Goal: Task Accomplishment & Management: Use online tool/utility

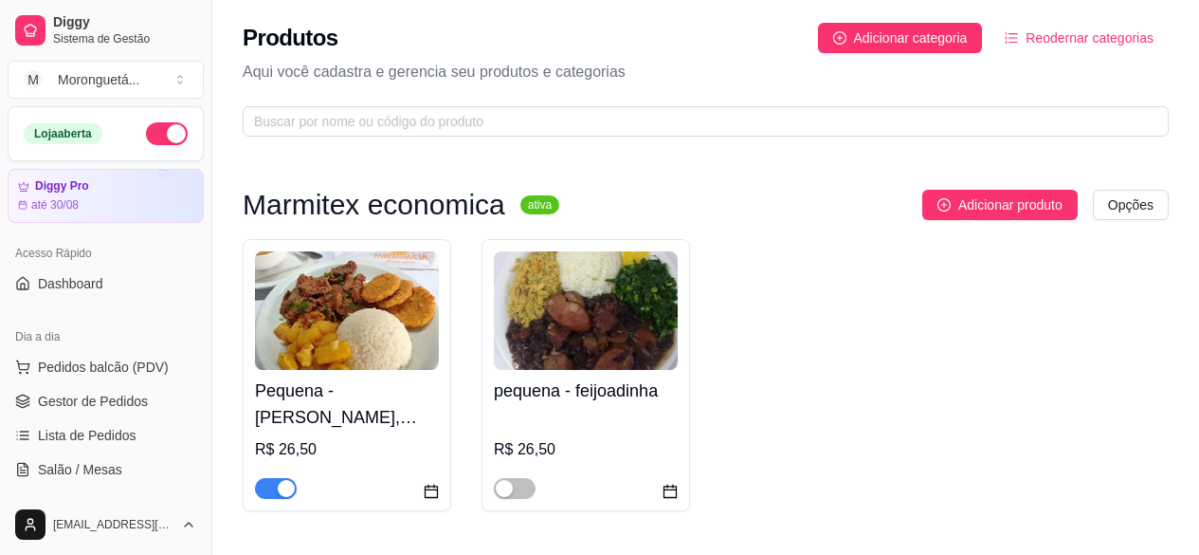
click at [357, 377] on h4 "Pequena - [PERSON_NAME], [PERSON_NAME] ou Linguicinha de Dumont (Escolha 1 opçã…" at bounding box center [347, 403] width 184 height 53
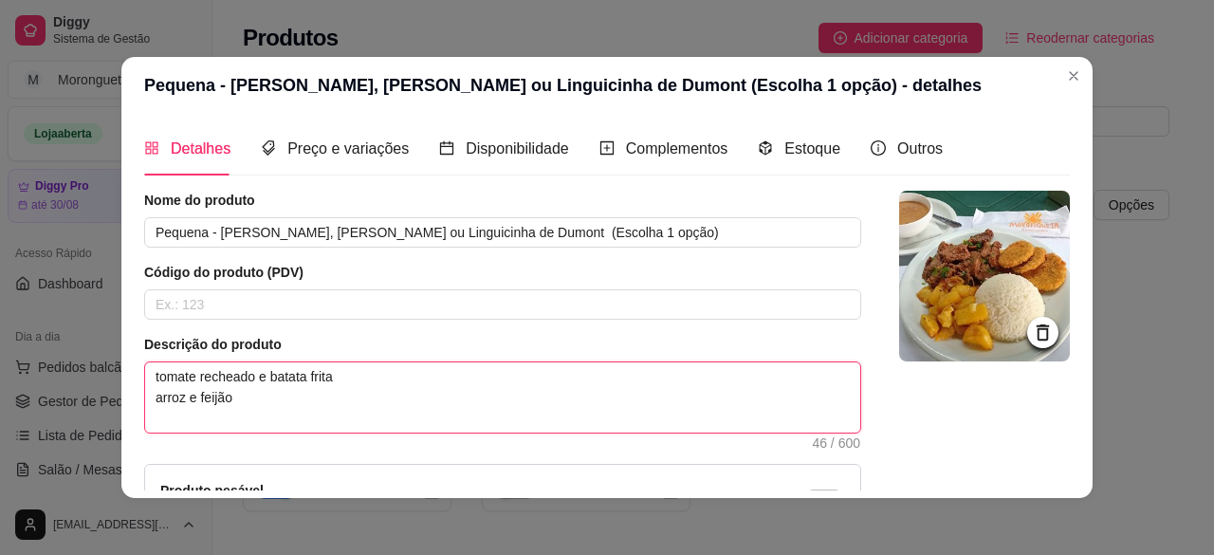
click at [357, 377] on textarea "tomate recheado e batata frita arroz e feijão" at bounding box center [502, 397] width 715 height 70
type textarea "tomate recheado e batata frit arroz e feijão"
type textarea "tomate recheado e batata fri arroz e feijão"
type textarea "tomate recheado e batata fr arroz e feijão"
type textarea "tomate recheado e batata f arroz e feijão"
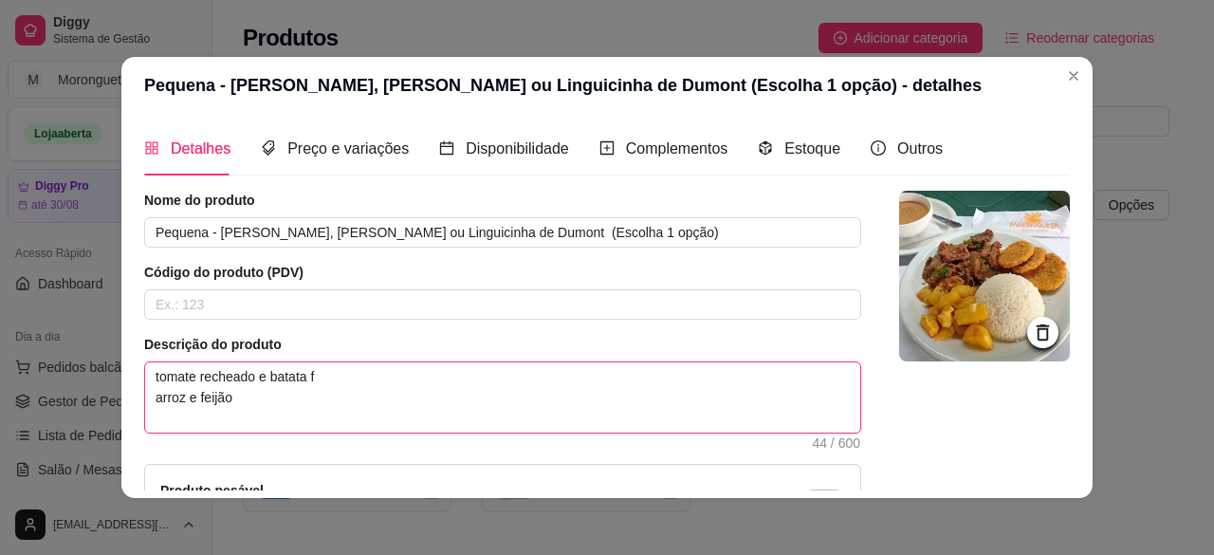
type textarea "tomate recheado e batata arroz e feijão"
type textarea "tomate recheado e batat arroz e feijão"
type textarea "tomate recheado e bata arroz e feijão"
type textarea "tomate recheado e bat arroz e feijão"
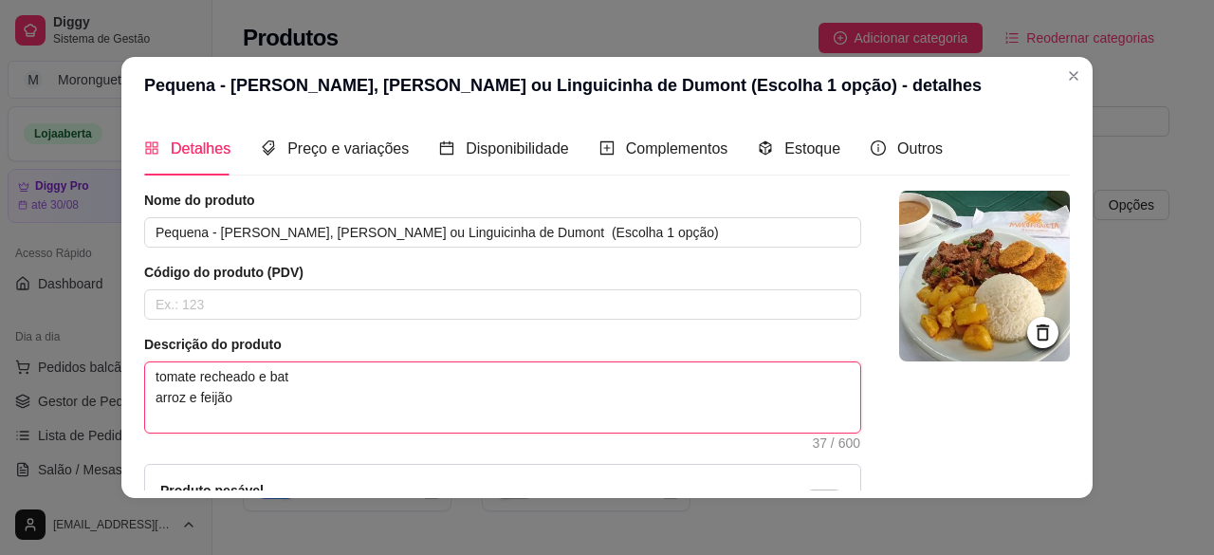
type textarea "tomate recheado e ba arroz e feijão"
type textarea "tomate recheado e arroz e feijão"
type textarea "tomate recheado arroz e feijão"
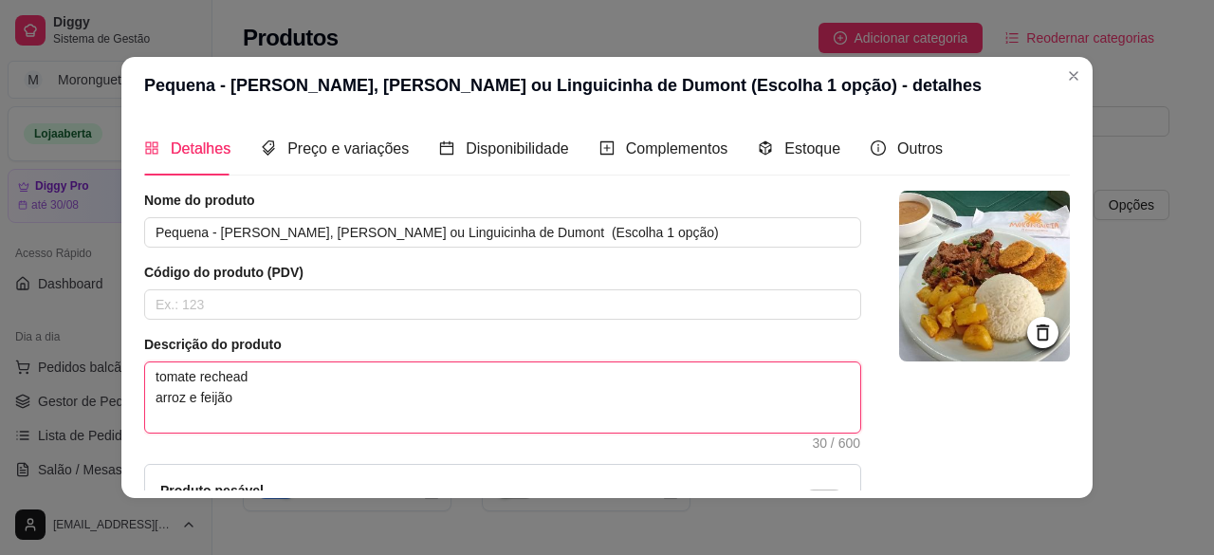
type textarea "tomate rechea arroz e feijão"
type textarea "tomate reche arroz e feijão"
type textarea "tomate rech arroz e feijão"
type textarea "tomate rec arroz e feijão"
type textarea "tomate re arroz e feijão"
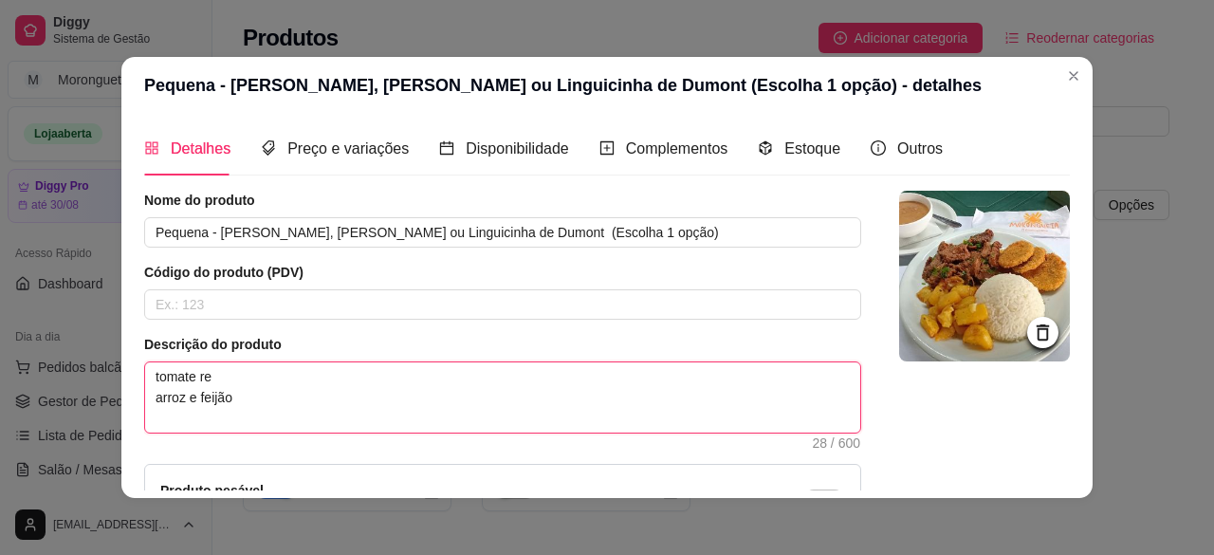
type textarea "tomate r arroz e feijão"
type textarea "tomate arroz e feijão"
type textarea "tomat arroz e feijão"
type textarea "toma arroz e feijão"
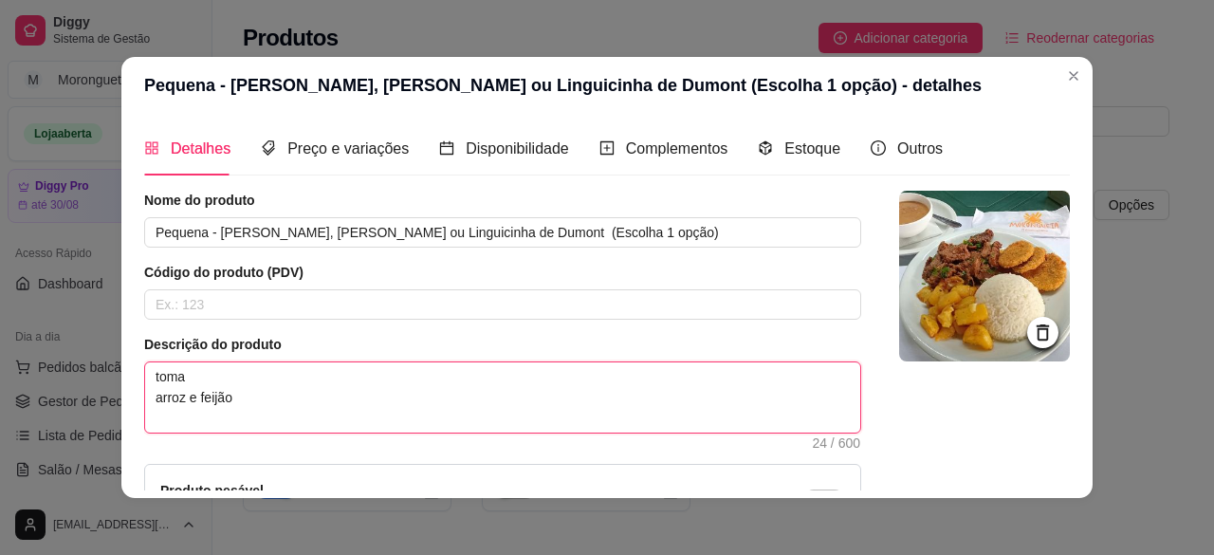
type textarea "tom arroz e feijão"
type textarea "to arroz e feijão"
type textarea "t arroz e feijão"
type textarea "arroz e feijão"
type textarea "m arroz e feijão"
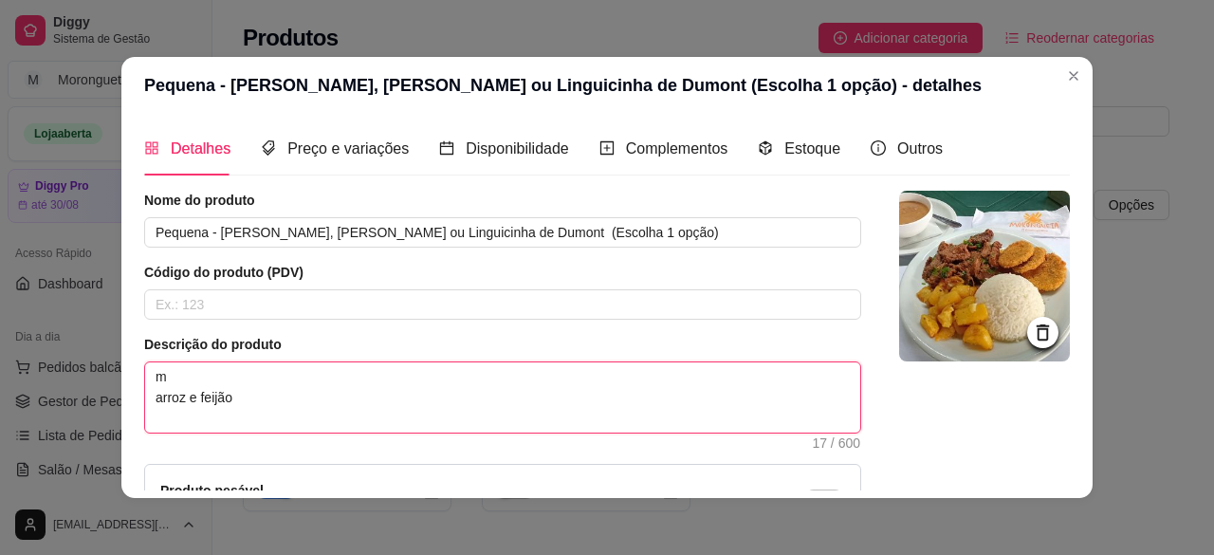
type textarea "ma arroz e feijão"
type textarea "mac arroz e feijão"
type textarea "maca arroz e feijão"
type textarea "macar arroz e feijão"
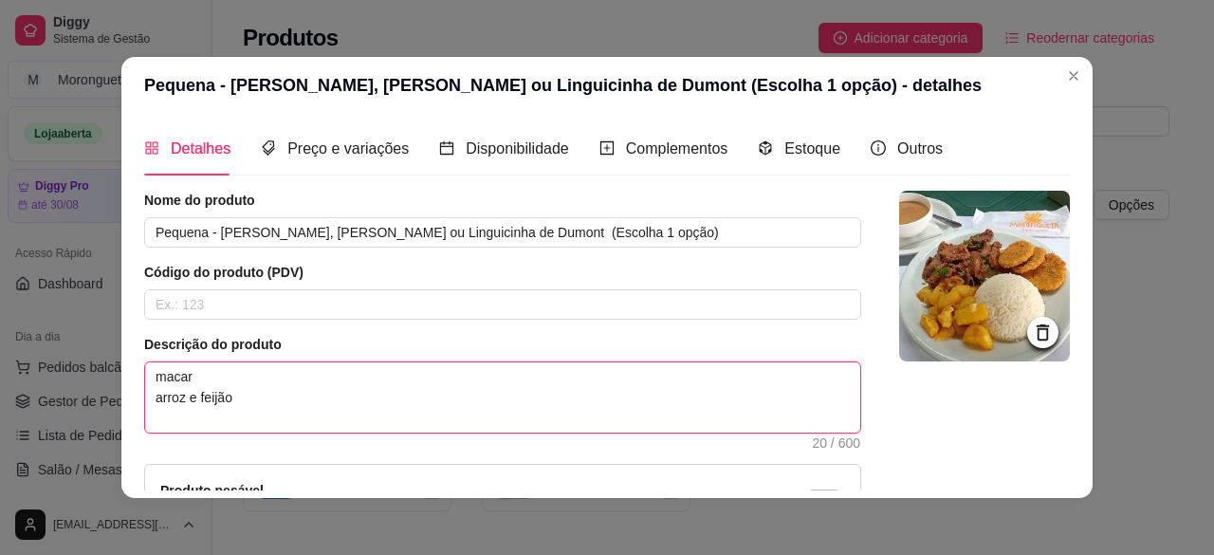
type textarea "macarr arroz e feijão"
type textarea "macarrã arroz e feijão"
type textarea "macarrão arroz e feijão"
type textarea "macarrão a arroz e feijão"
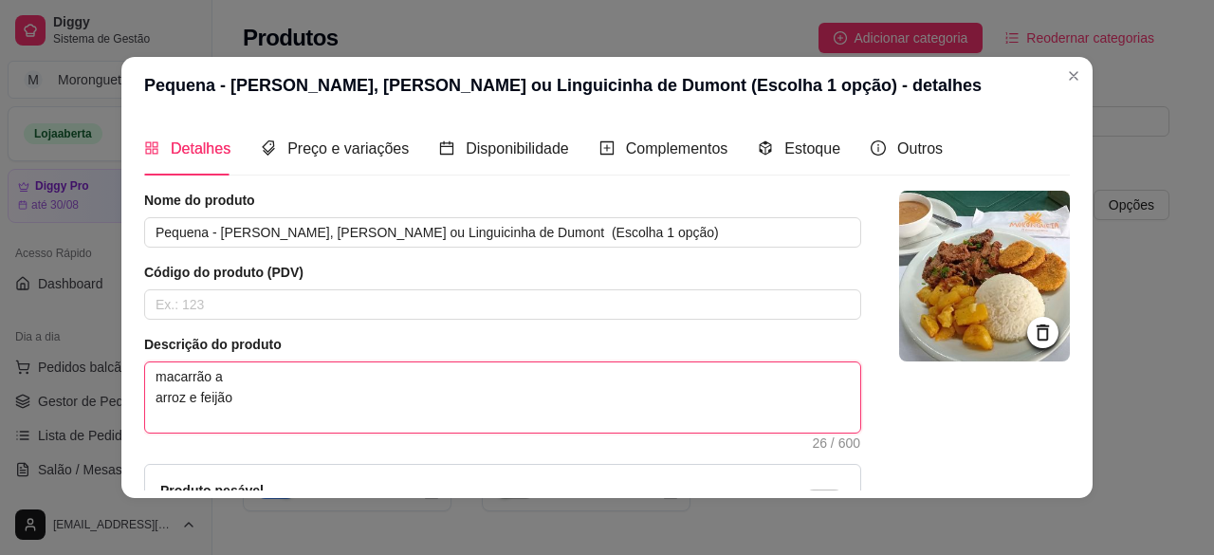
type textarea "macarrão ao arroz e feijão"
type textarea "macarrão ao s arroz e feijão"
type textarea "macarrão ao su arroz e feijão"
type textarea "macarrão ao sug arroz e feijão"
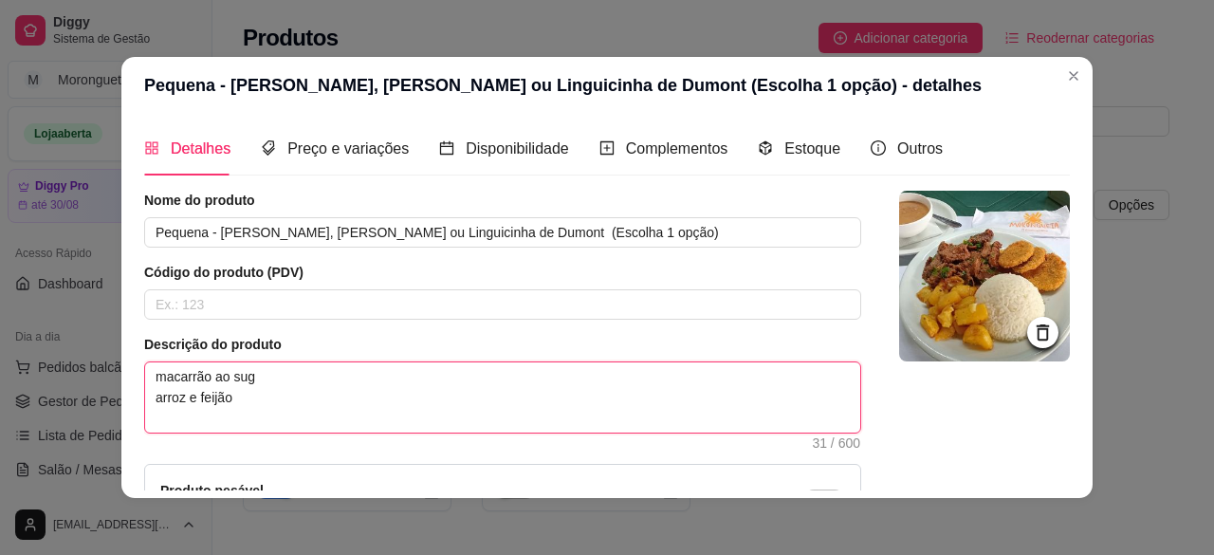
type textarea "macarrão ao sugo arroz e feijão"
type textarea "macarrão ao sugo e arroz e feijão"
type textarea "macarrão ao sugo e l arroz e feijão"
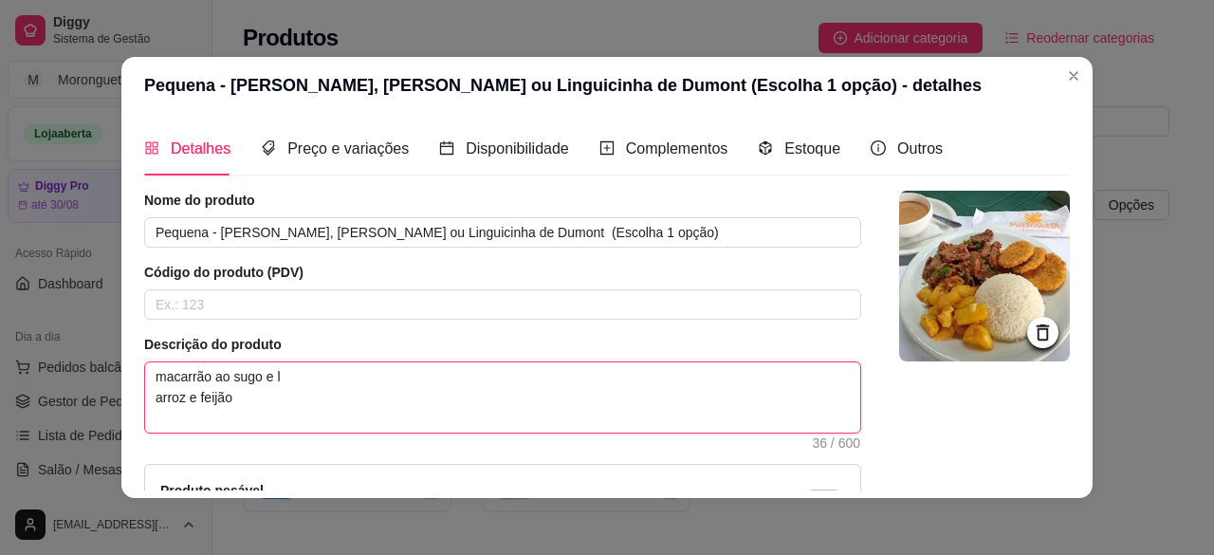
type textarea "macarrão ao sugo e le arroz e feijão"
type textarea "macarrão ao sugo e leg arroz e feijão"
type textarea "macarrão ao sugo e legu arroz e feijão"
type textarea "macarrão ao sugo e legum arroz e feijão"
type textarea "macarrão ao sugo e legume arroz e feijão"
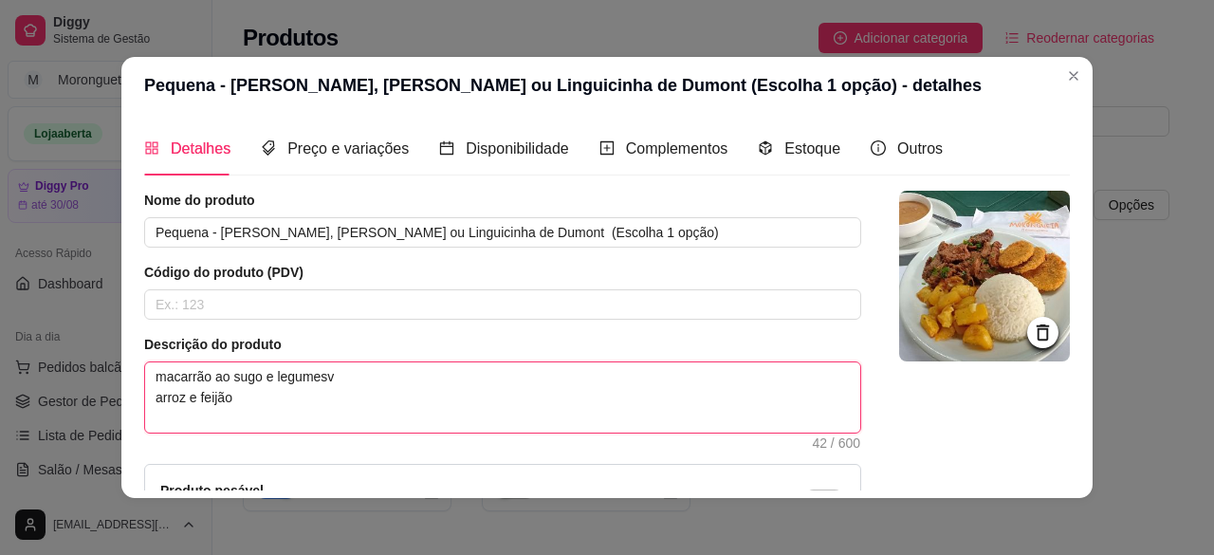
type textarea "macarrão ao sugo e legumesv arroz e feijão"
type textarea "macarrão ao sugo e legumesv o arroz e feijão"
type textarea "macarrão ao sugo e legumesv o fp arroz e feijão"
type textarea "macarrão ao sugo e legumesv o arroz e feijão"
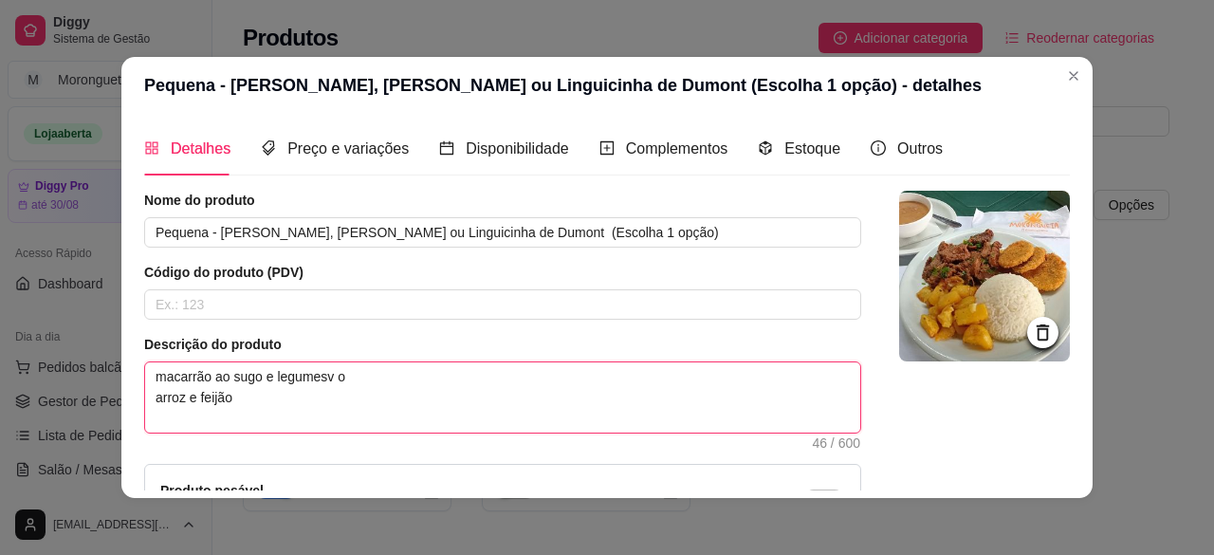
type textarea "macarrão ao sugo e legumesv o arroz e feijão"
type textarea "macarrão ao sugo e legumesv arroz e feijão"
type textarea "macarrão ao sugo e legumes arroz e feijão"
type textarea "macarrão ao sugo e legumes a arroz e feijão"
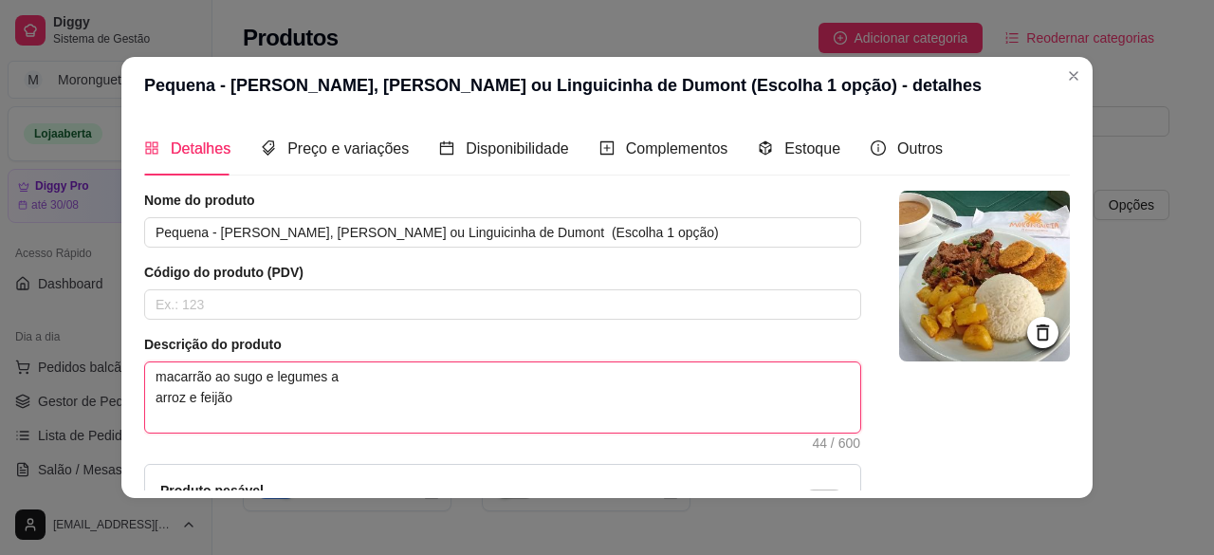
type textarea "macarrão ao sugo e legumes ao arroz e feijão"
type textarea "macarrão ao sugo e legumes ao f arroz e feijão"
type textarea "macarrão ao sugo e legumes ao fo arroz e feijão"
type textarea "macarrão ao sugo e legumes ao for arroz e feijão"
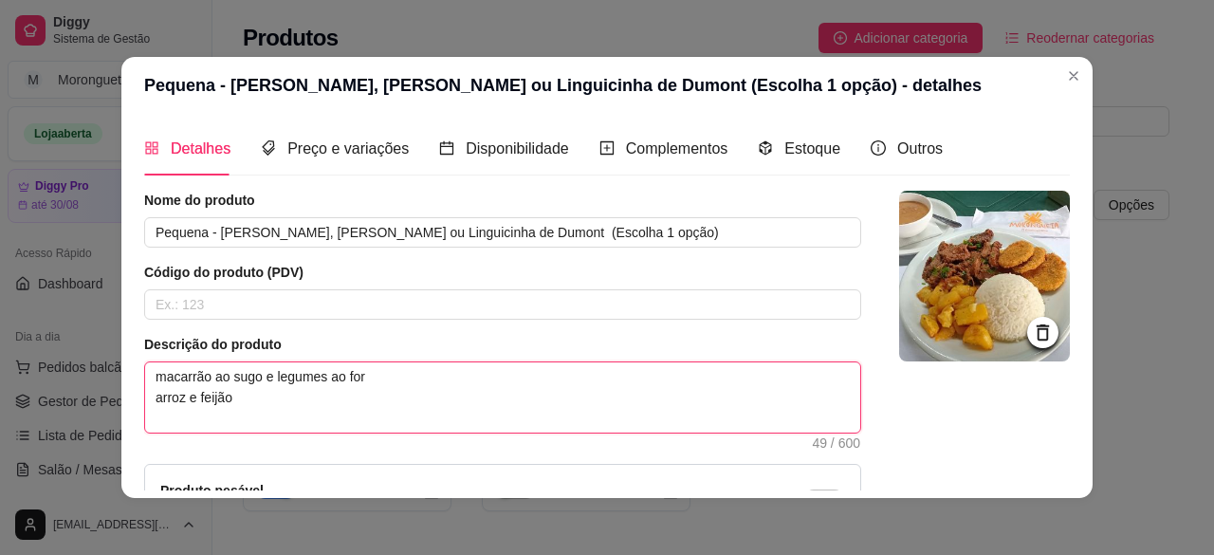
type textarea "macarrão ao sugo e legumes ao forn arroz e feijão"
drag, startPoint x: 145, startPoint y: 375, endPoint x: 370, endPoint y: 378, distance: 224.7
click at [370, 378] on textarea "macarrão ao sugo e legumes ao forno arroz e feijão" at bounding box center [502, 397] width 715 height 70
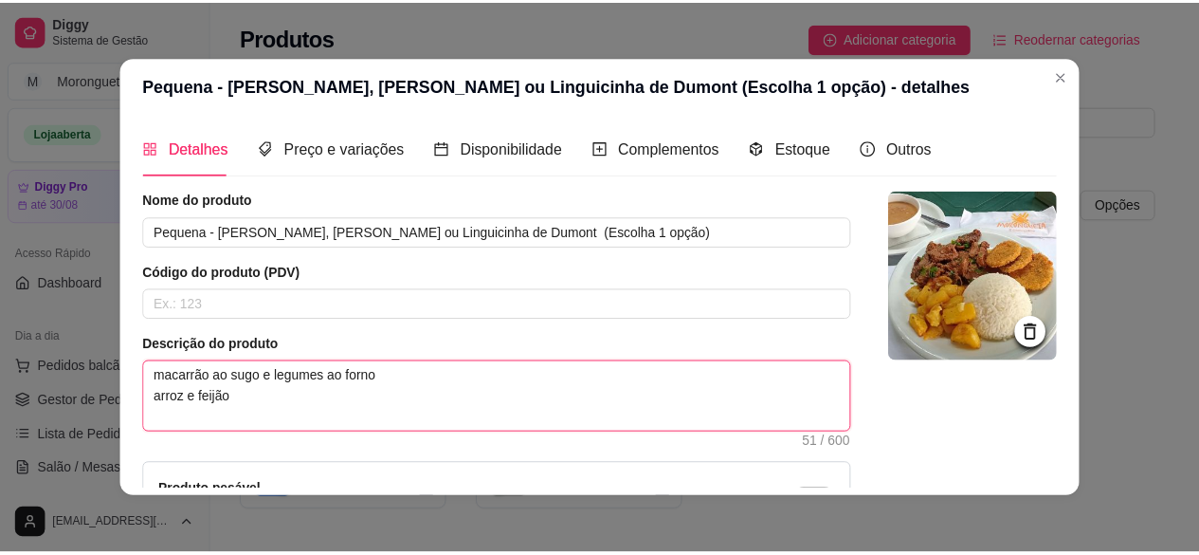
scroll to position [217, 0]
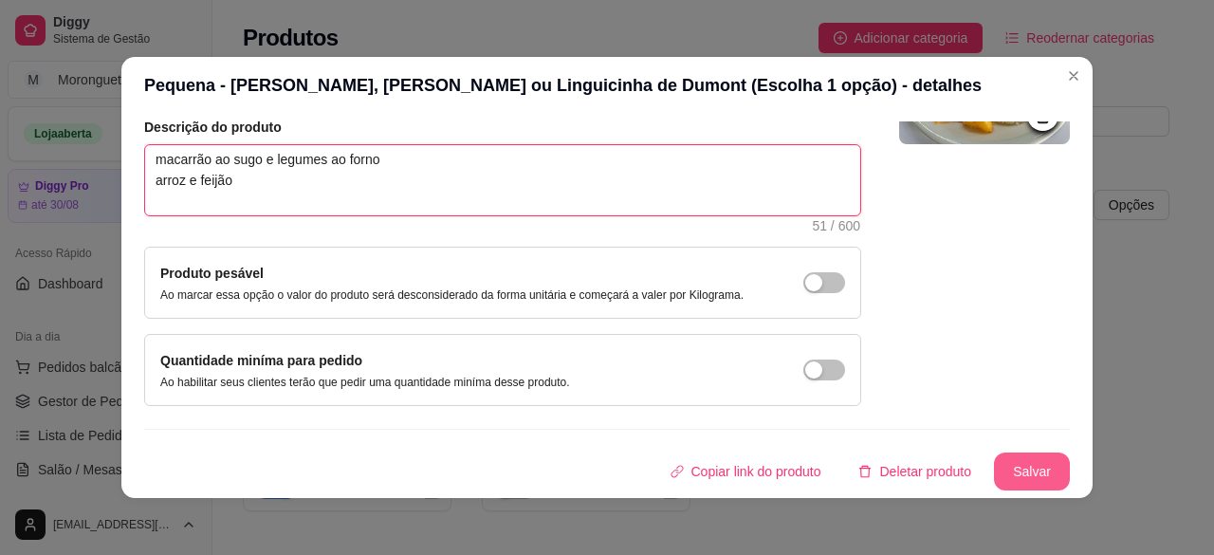
type textarea "macarrão ao sugo e legumes ao forno arroz e feijão"
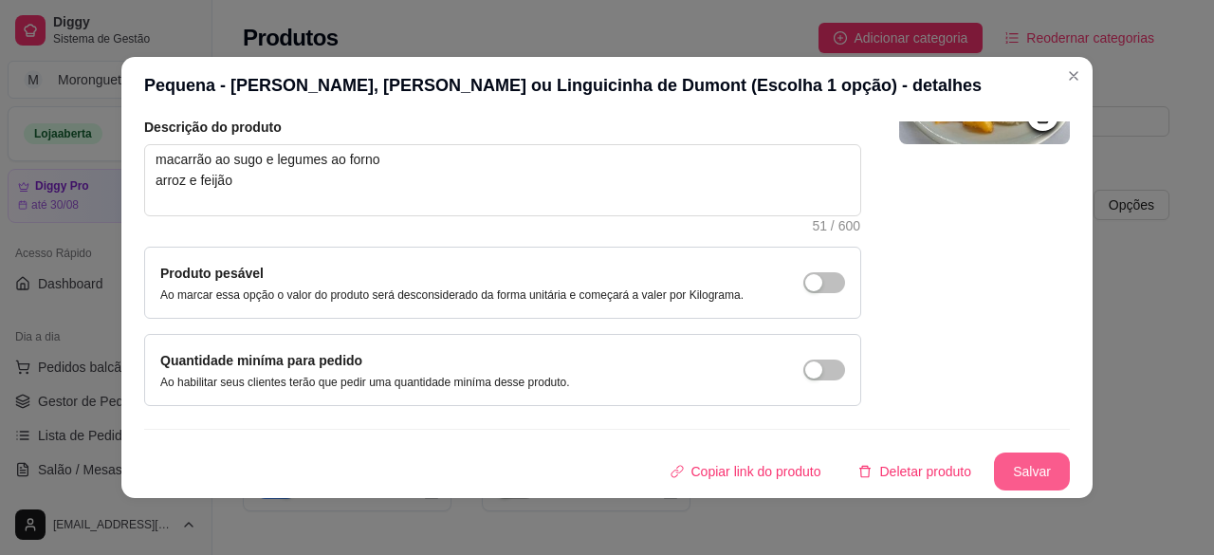
click at [1023, 481] on button "Salvar" at bounding box center [1032, 471] width 76 height 38
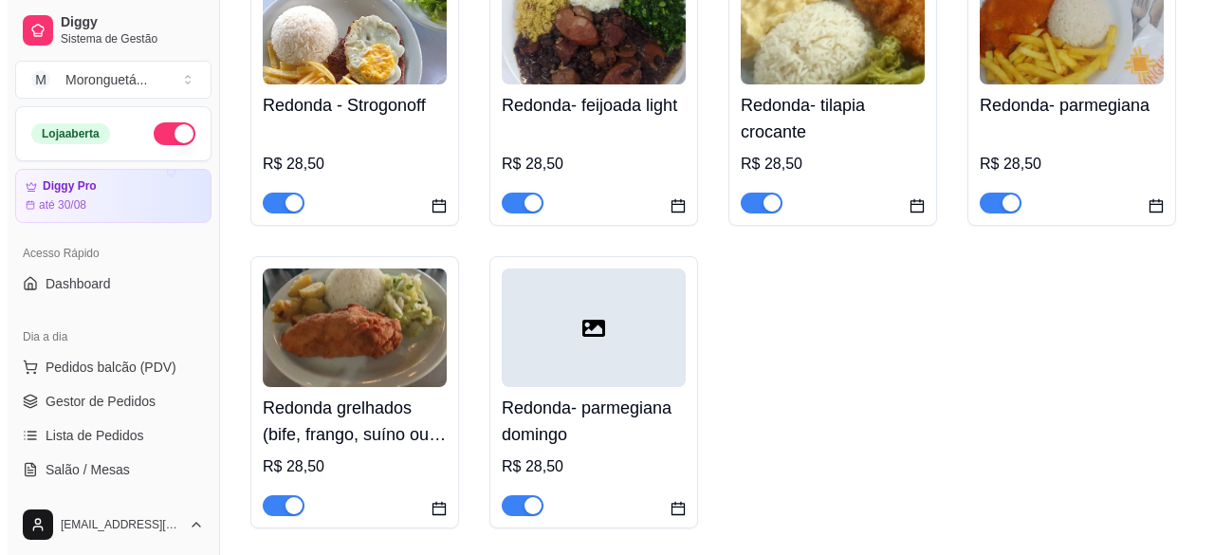
scroll to position [759, 0]
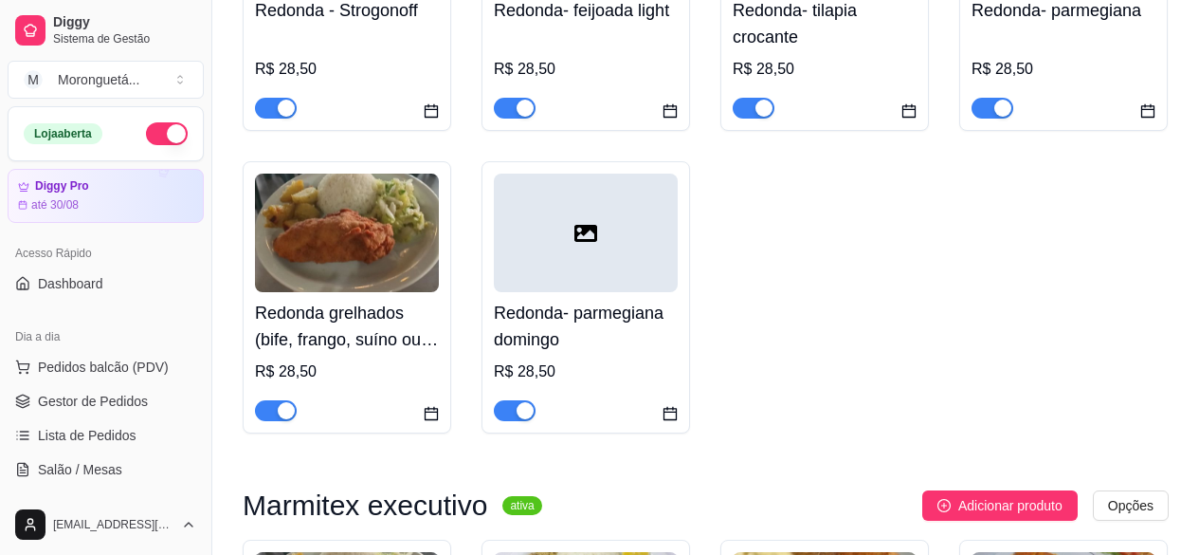
click at [393, 360] on div "Redonda grelhados (bife, frango, suíno ou Linguicinha) escolha 1 opção R$ 28,50" at bounding box center [347, 356] width 184 height 129
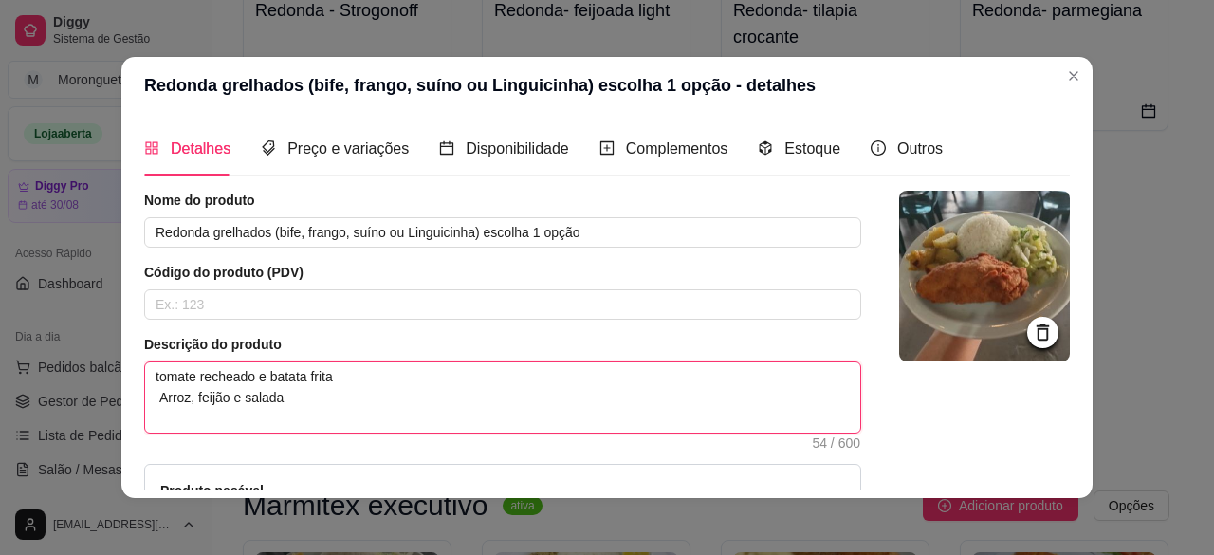
drag, startPoint x: 328, startPoint y: 376, endPoint x: 142, endPoint y: 380, distance: 185.9
click at [145, 380] on textarea "tomate recheado e batata frita Arroz, feijão e salada" at bounding box center [502, 397] width 715 height 70
type textarea "[PERSON_NAME], feijão e salada"
paste textarea "macarrão ao sugo e legumes ao forno"
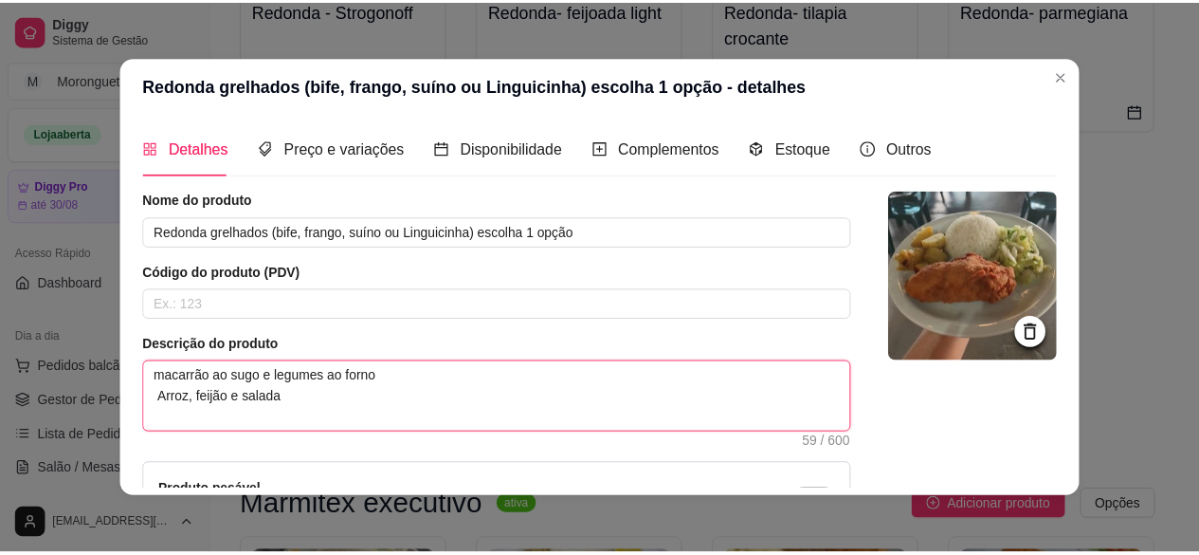
scroll to position [217, 0]
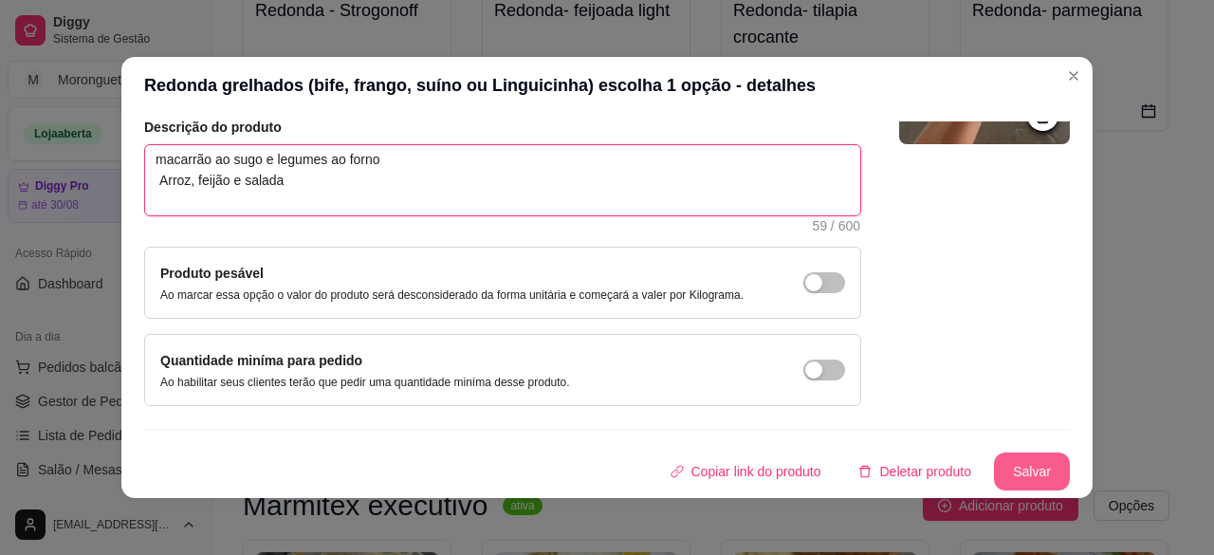
type textarea "macarrão ao sugo e legumes ao forno Arroz, feijão e salada"
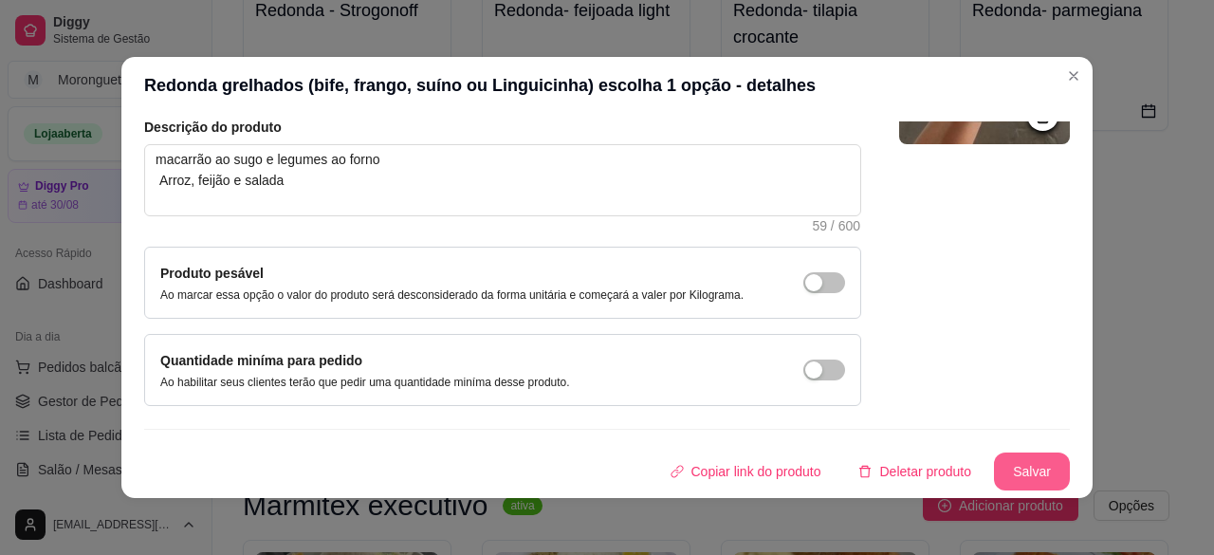
click at [1007, 468] on button "Salvar" at bounding box center [1032, 471] width 76 height 38
click at [1007, 468] on div "Copiar link do produto Deletar produto Salvar" at bounding box center [606, 471] width 925 height 38
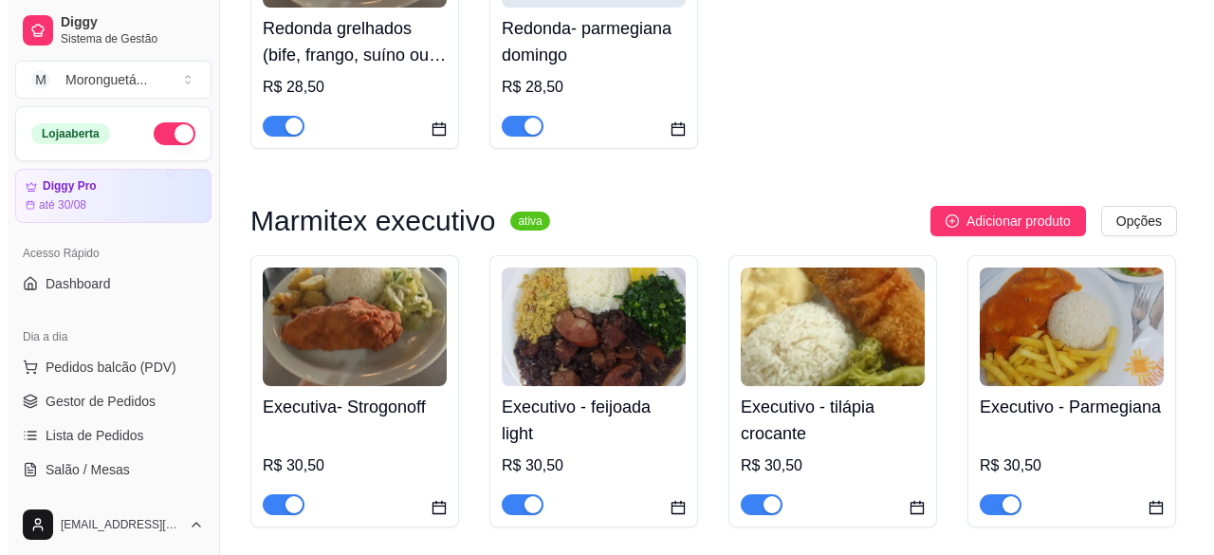
scroll to position [1327, 0]
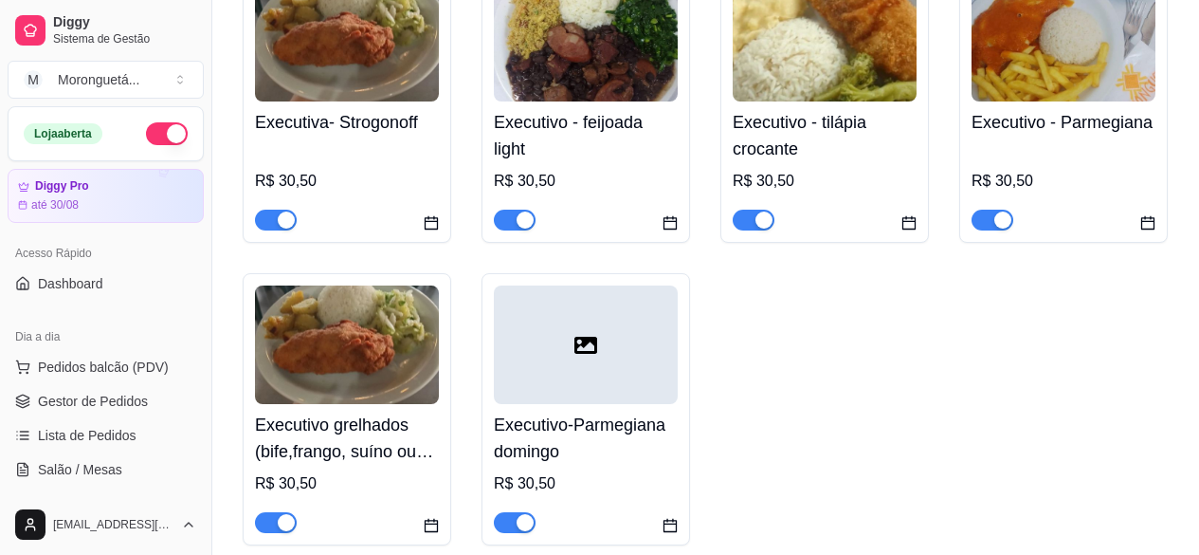
click at [306, 414] on div "Executivo grelhados (bife,frango, suíno ou Linguicinha) escolha 1 opção R$ 30,50" at bounding box center [347, 468] width 184 height 129
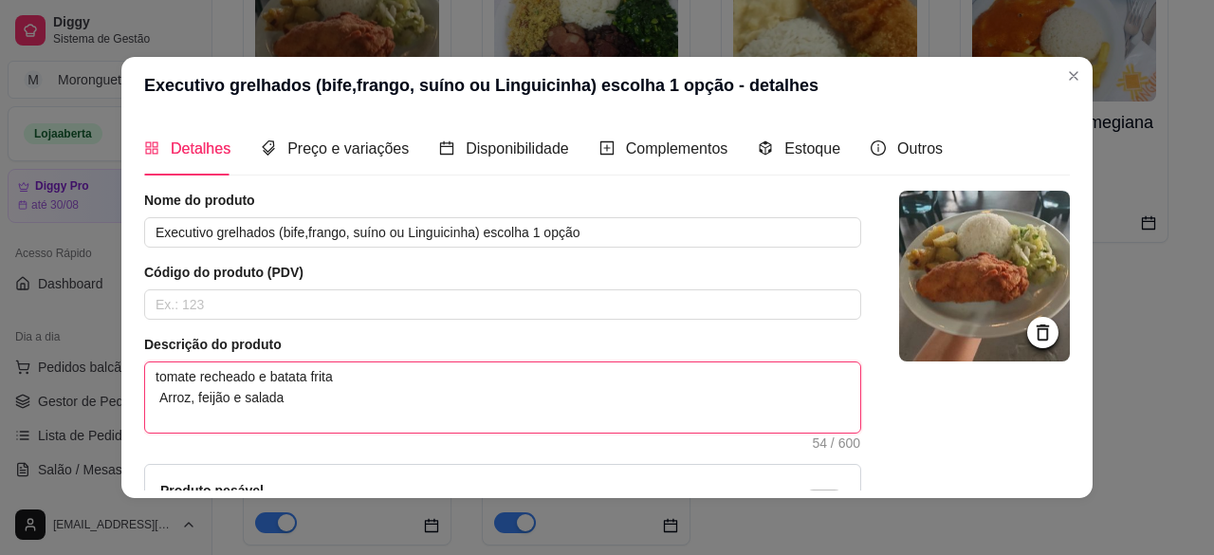
drag, startPoint x: 324, startPoint y: 375, endPoint x: 141, endPoint y: 372, distance: 183.0
click at [145, 372] on textarea "tomate recheado e batata frita Arroz, feijão e salada" at bounding box center [502, 397] width 715 height 70
drag, startPoint x: 323, startPoint y: 375, endPoint x: 149, endPoint y: 367, distance: 174.7
click at [149, 367] on textarea "tomate recheado e batata frita Arroz, feijão e salada" at bounding box center [502, 397] width 715 height 70
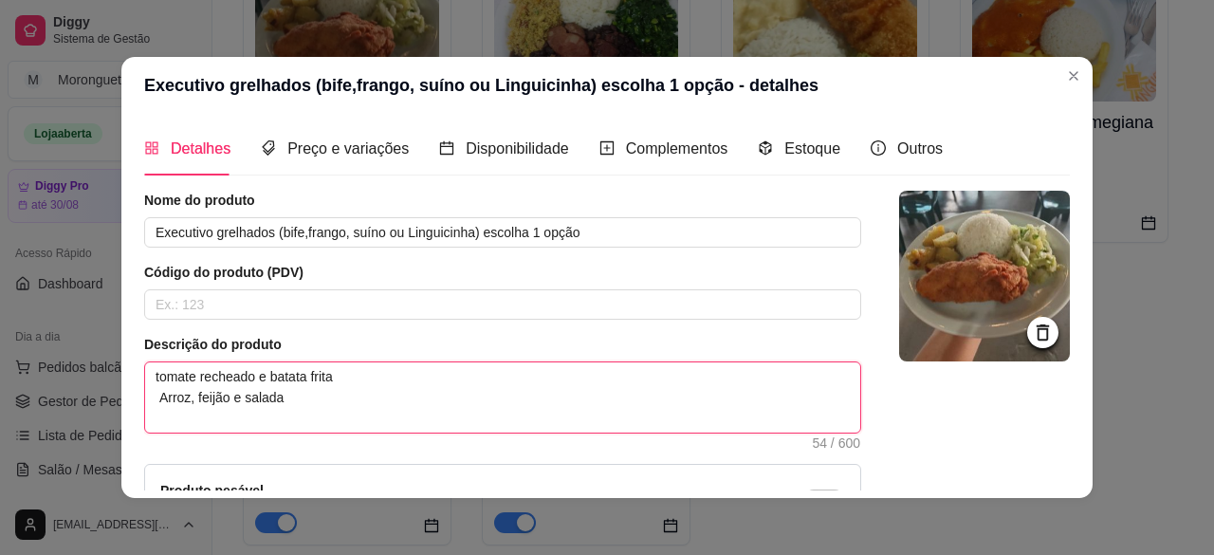
paste textarea "macarrão ao sugo e legumes ao forno"
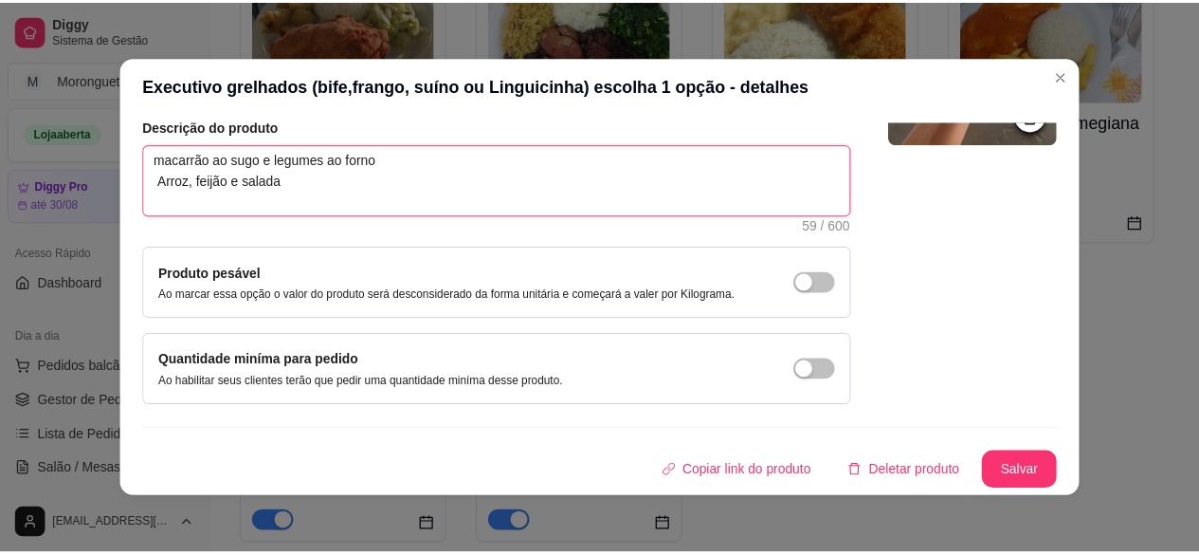
scroll to position [4, 0]
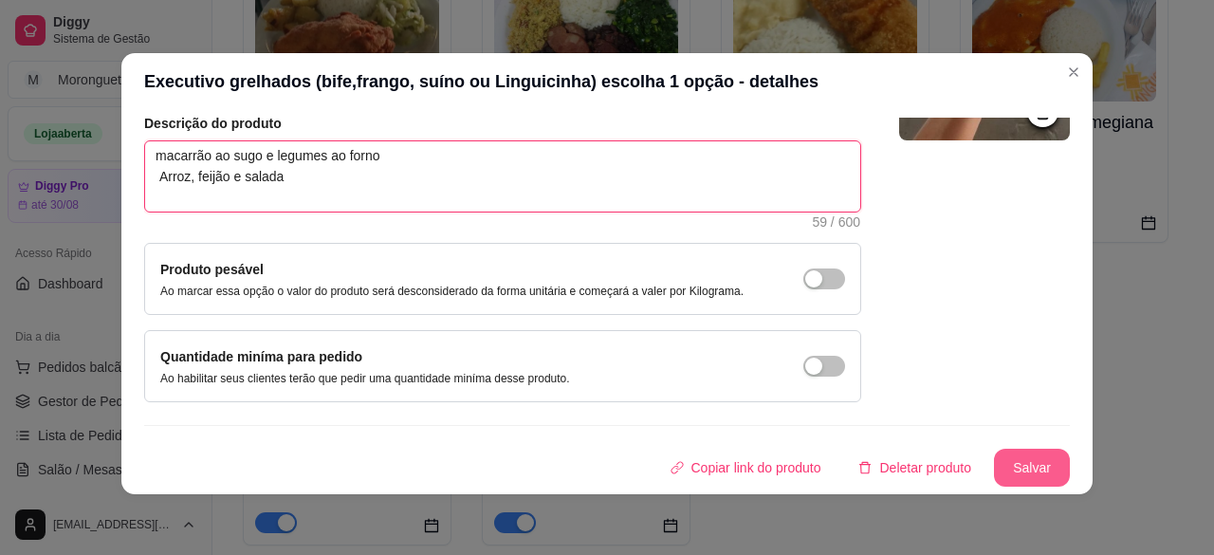
type textarea "macarrão ao sugo e legumes ao forno Arroz, feijão e salada"
click at [995, 466] on button "Salvar" at bounding box center [1032, 467] width 74 height 37
